Goal: Communication & Community: Ask a question

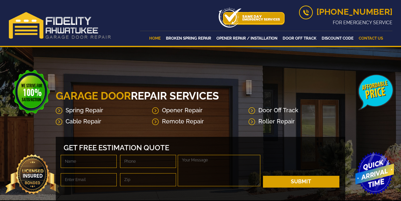
click at [375, 38] on link "Contact Us" at bounding box center [371, 38] width 28 height 9
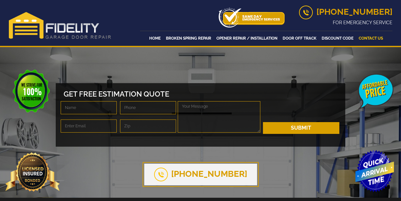
click at [80, 114] on input "text" at bounding box center [89, 107] width 56 height 13
type input "[PERSON_NAME]"
type input "[EMAIL_ADDRESS][PERSON_NAME][DOMAIN_NAME]"
type input "90062"
click at [143, 111] on input "tel" at bounding box center [148, 107] width 56 height 13
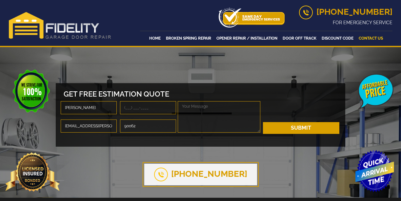
type input "[PHONE_NUMBER]"
click at [197, 113] on textarea at bounding box center [219, 116] width 82 height 31
click at [208, 107] on textarea at bounding box center [219, 116] width 82 height 31
paste textarea "Hey, I wanted to follow up on my previous message as I was just in touch with o…"
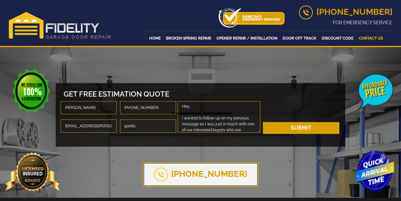
scroll to position [88, 0]
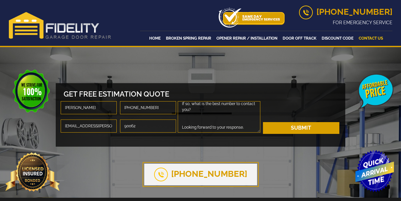
type textarea "Hey, I wanted to follow up on my previous message as I was just in touch with o…"
click at [204, 158] on div "[PHONE_NUMBER]" at bounding box center [201, 132] width 322 height 118
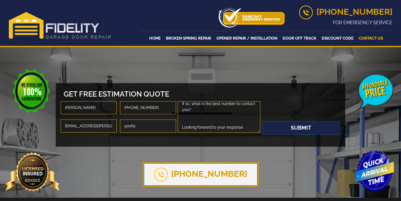
click at [317, 124] on button "Submit" at bounding box center [301, 128] width 76 height 12
